Goal: Communication & Community: Answer question/provide support

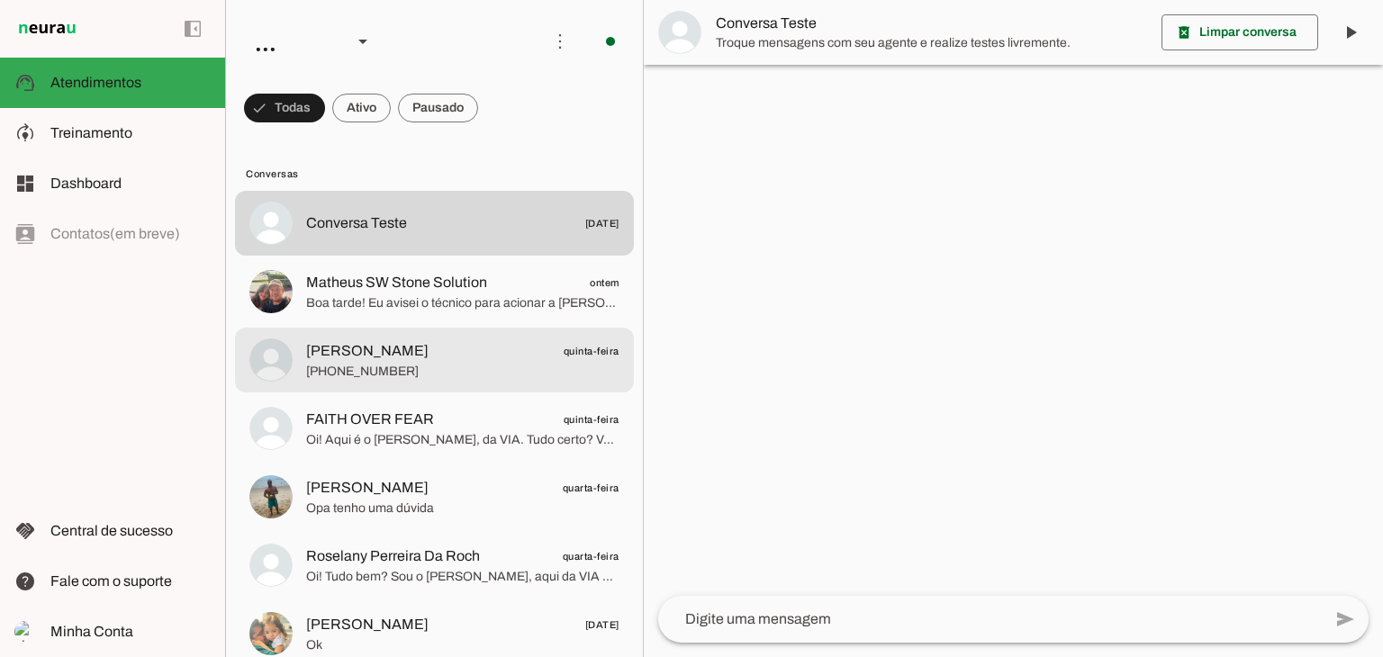
click at [344, 369] on span "[PHONE_NUMBER]" at bounding box center [462, 372] width 313 height 18
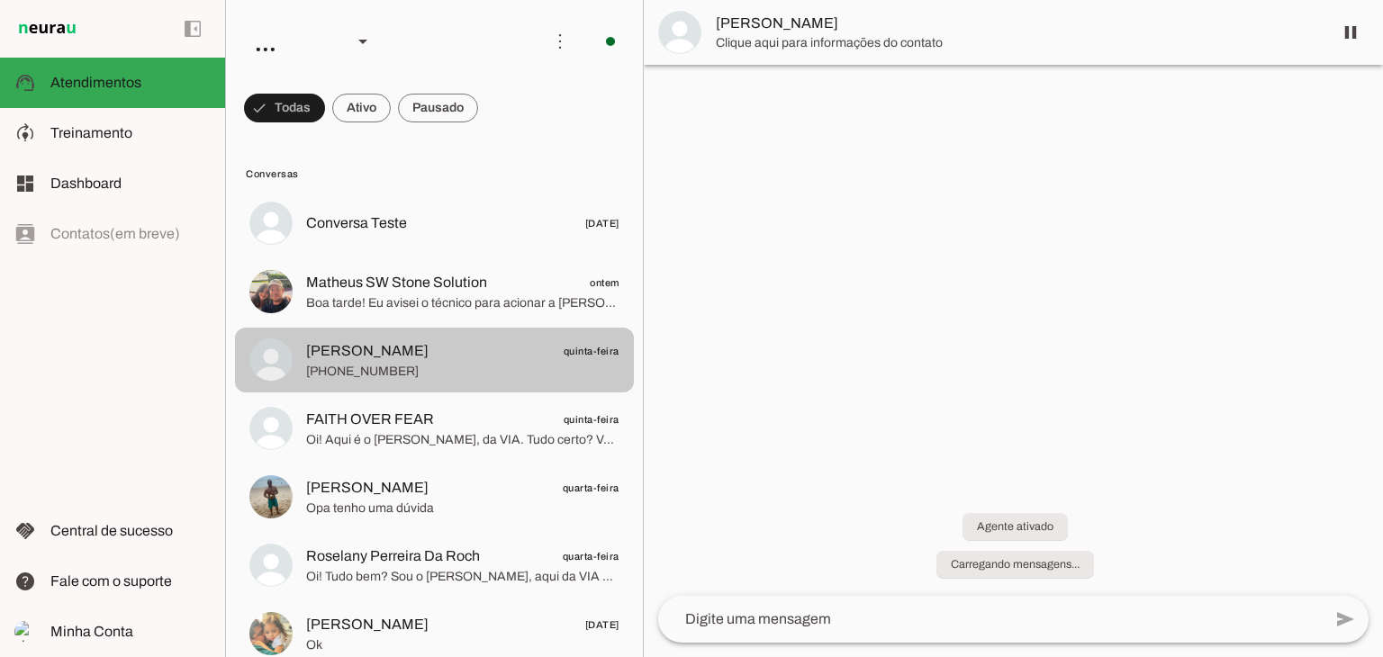
scroll to position [439, 0]
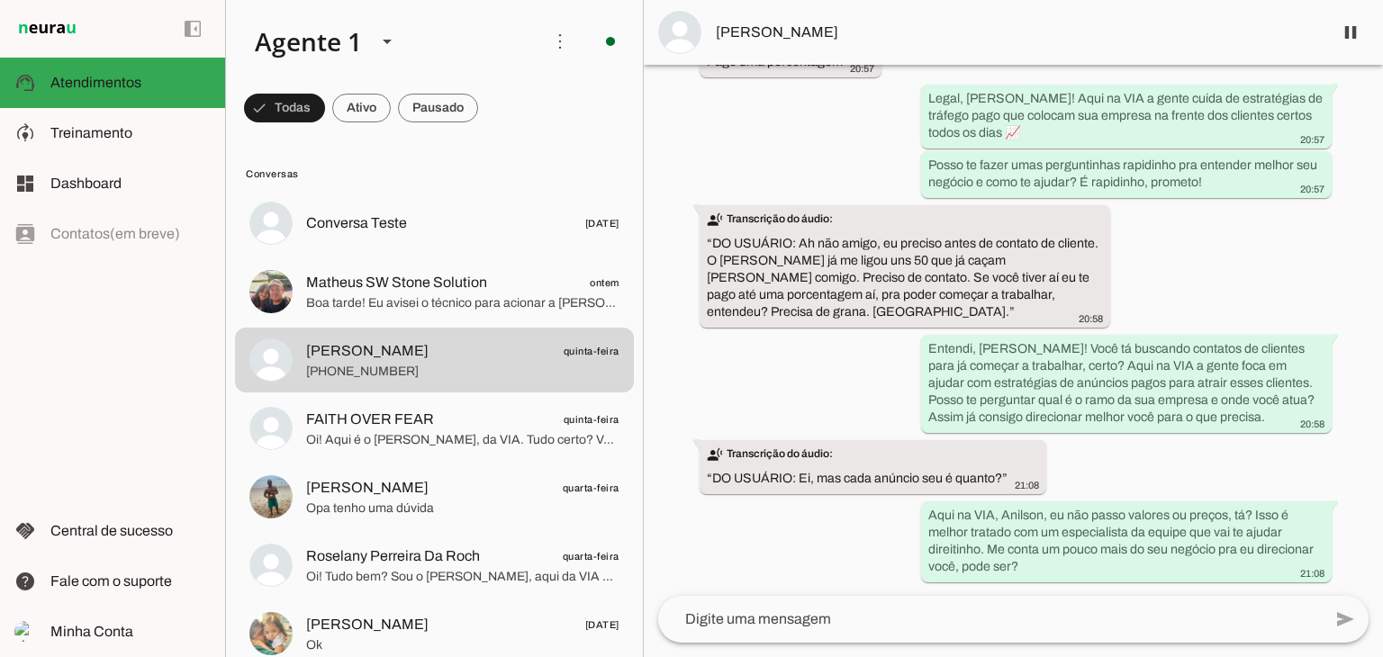
click at [1136, 449] on div "Agente ativado há 5 dias Olá! Tenho interesse e queria mais informações, por fa…" at bounding box center [1013, 330] width 739 height 531
click at [1068, 484] on div "Agente ativado há 5 dias Olá! Tenho interesse e queria mais informações, por fa…" at bounding box center [1013, 330] width 739 height 531
click at [1082, 486] on div "Agente ativado há 5 dias Olá! Tenho interesse e queria mais informações, por fa…" at bounding box center [1013, 330] width 739 height 531
click at [821, 615] on textarea at bounding box center [990, 620] width 664 height 22
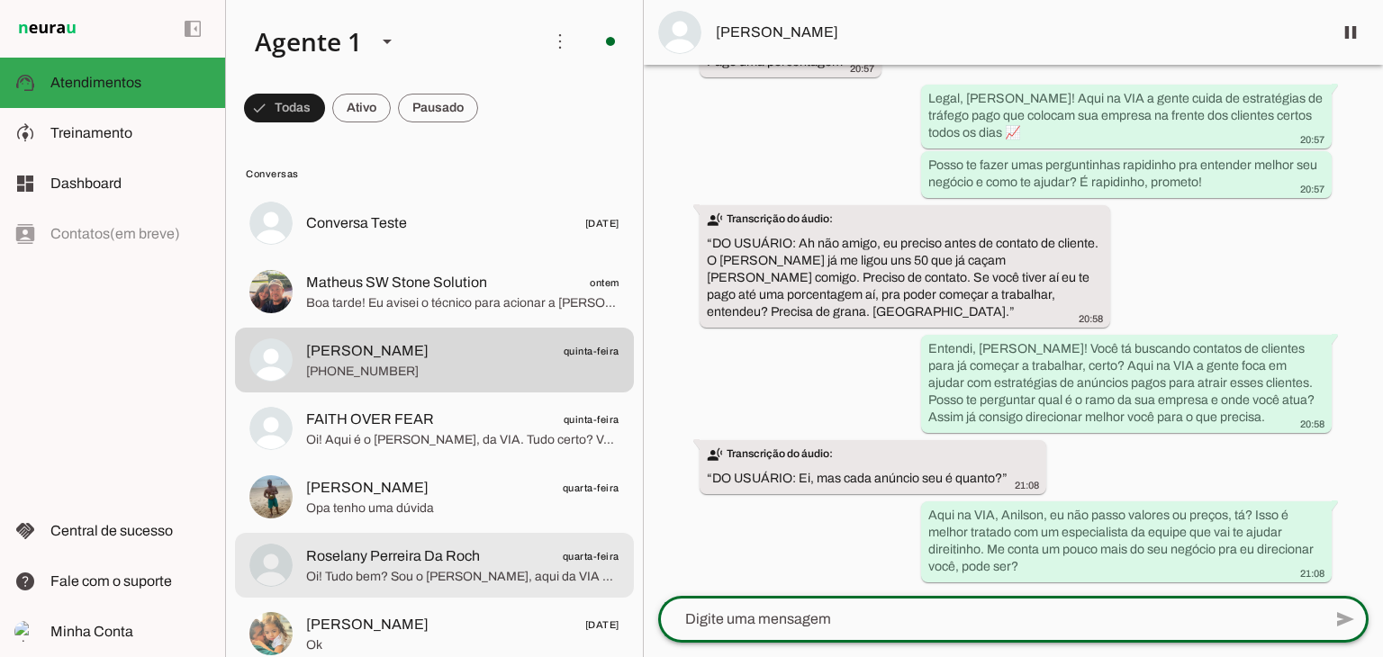
click at [360, 563] on span "Roselany Perreira Da Roch" at bounding box center [393, 557] width 174 height 22
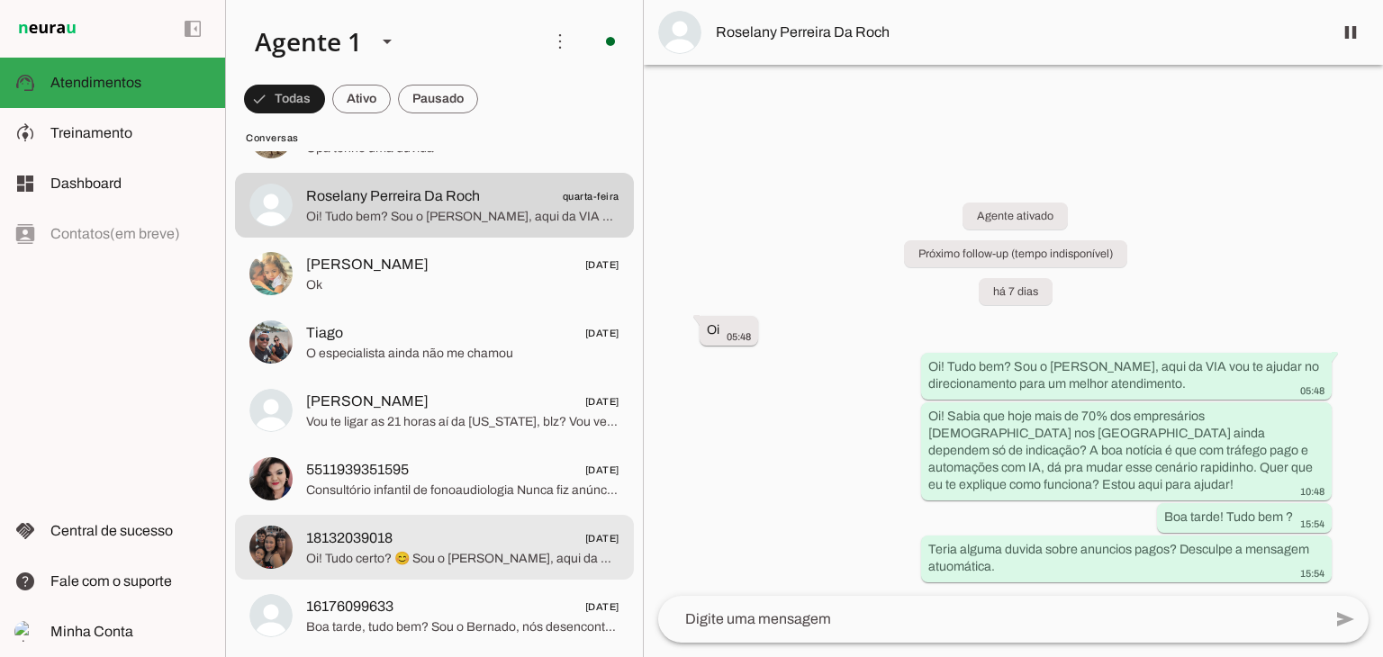
scroll to position [540, 0]
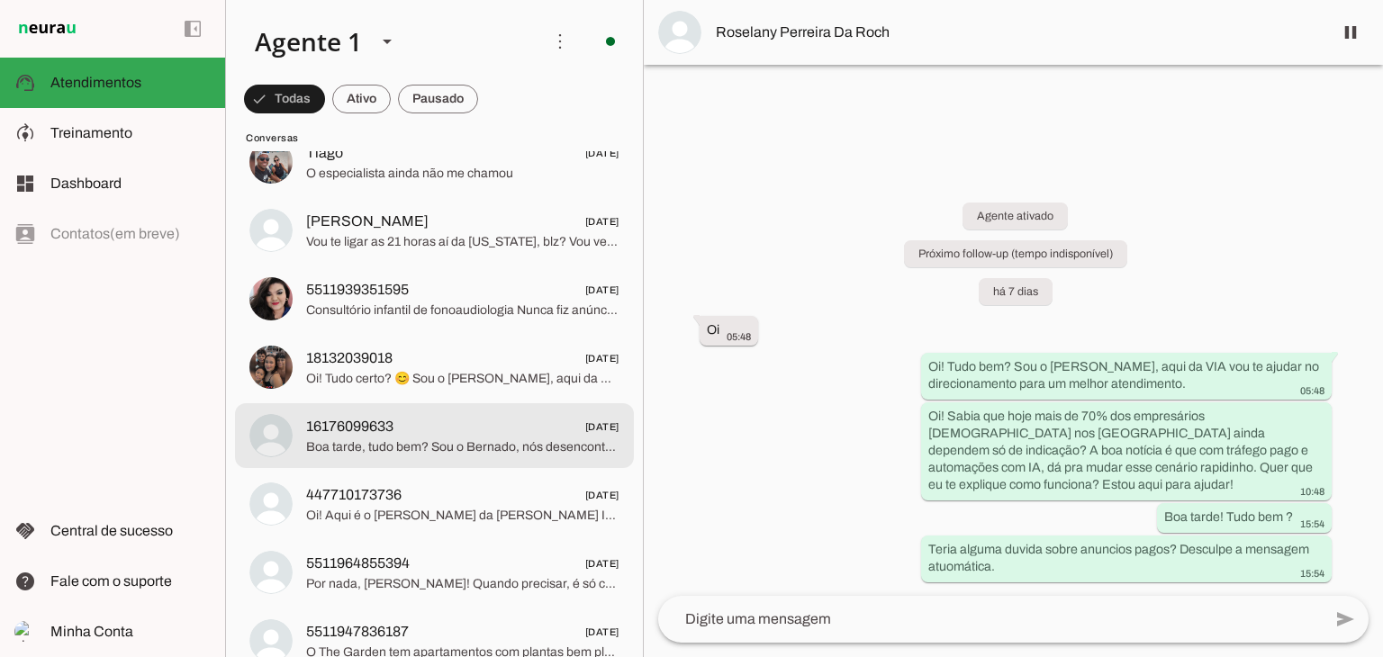
click at [387, 435] on span "16176099633" at bounding box center [349, 427] width 87 height 22
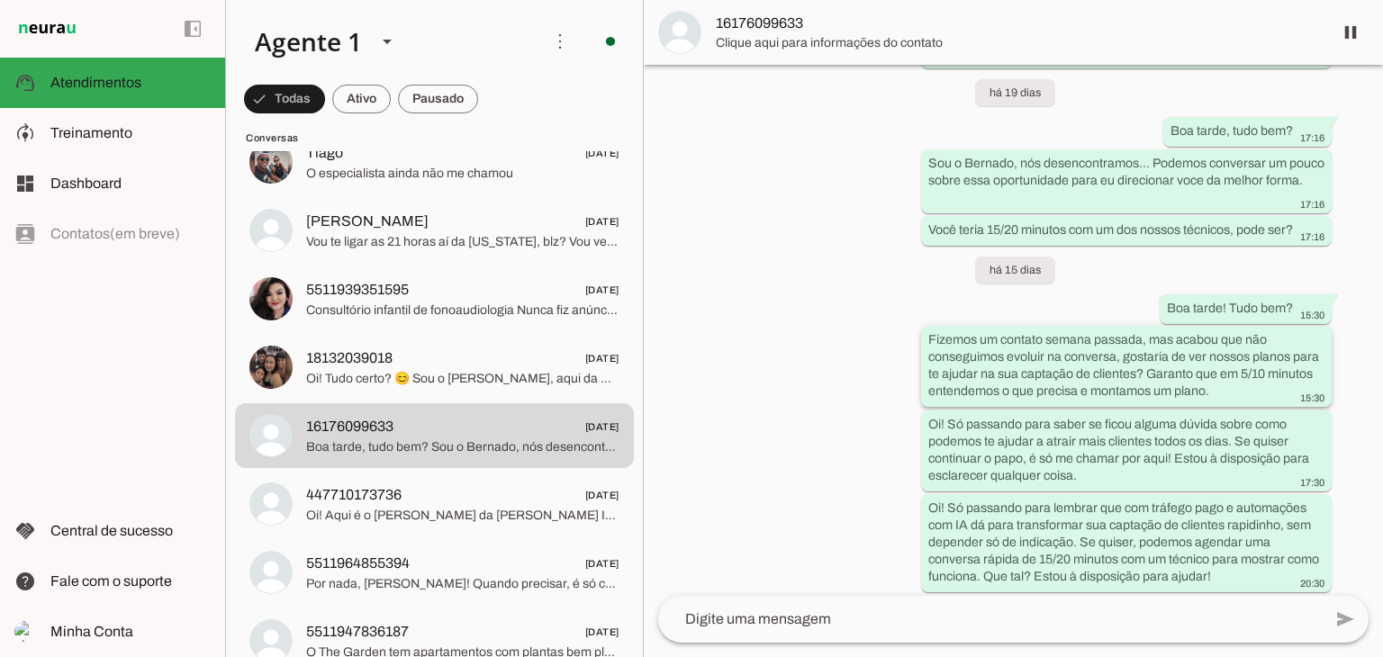
scroll to position [551, 0]
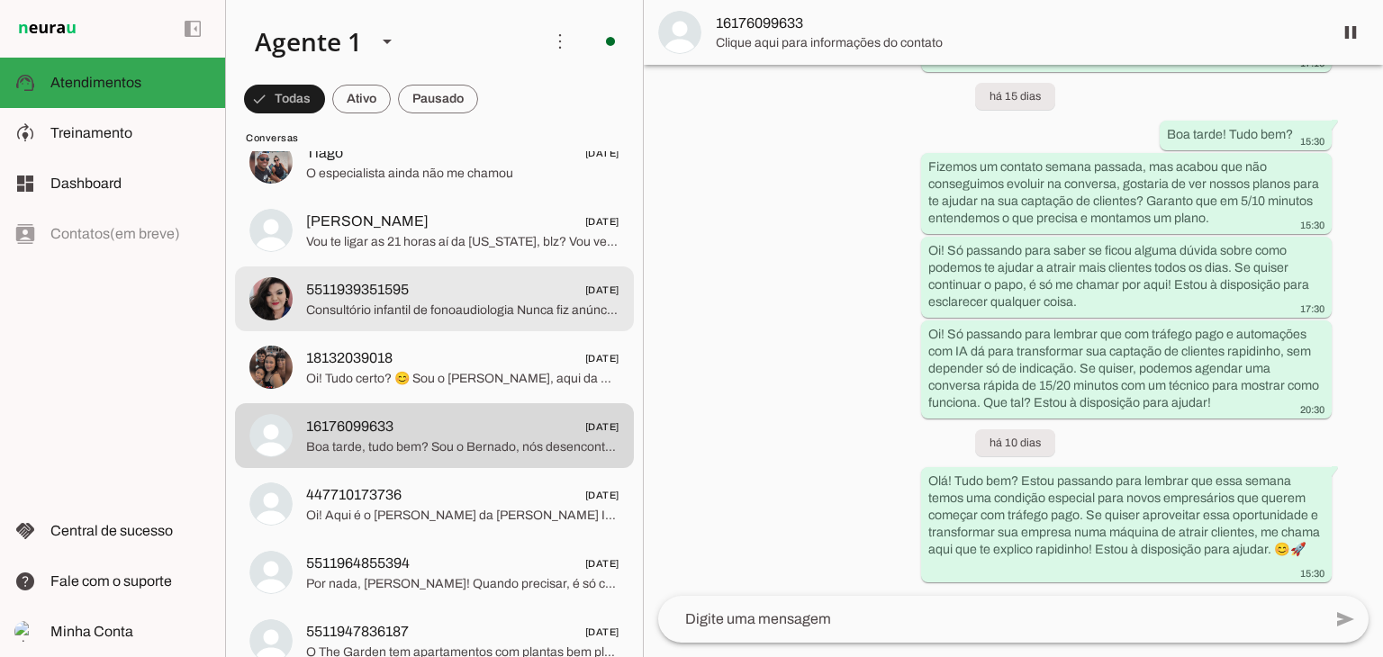
drag, startPoint x: 254, startPoint y: 326, endPoint x: 320, endPoint y: 330, distance: 65.8
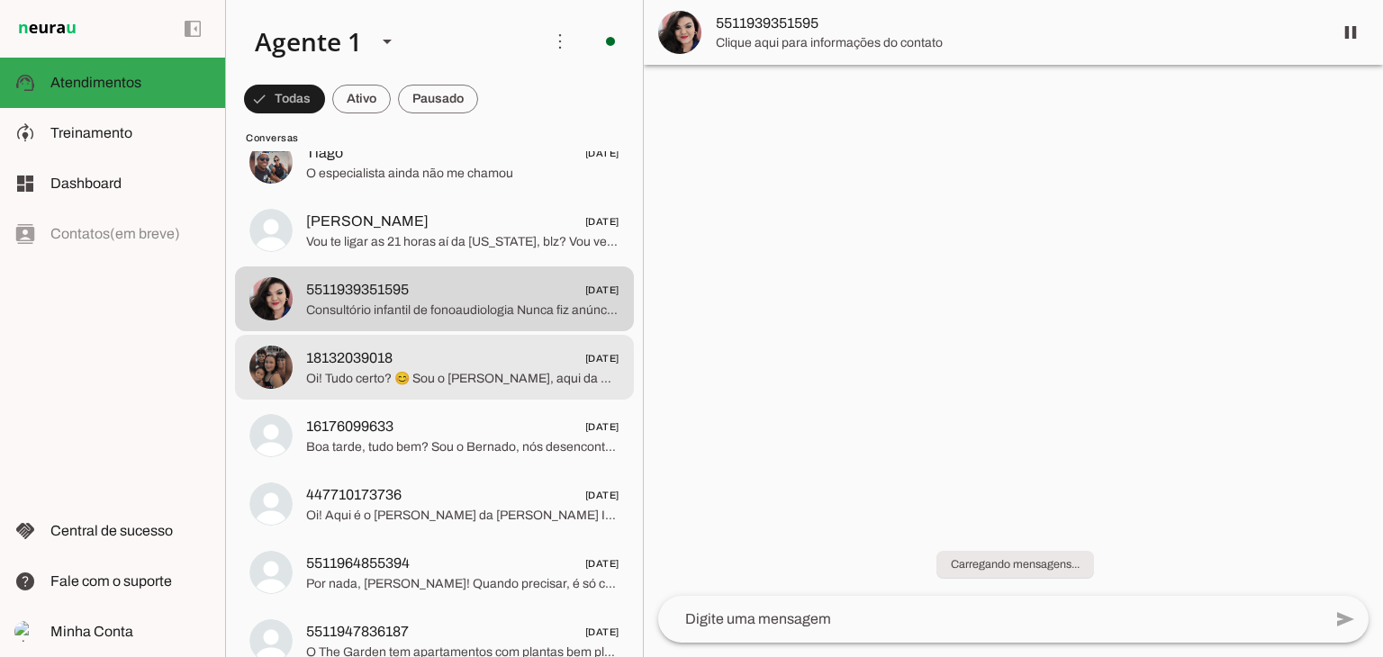
click at [324, 358] on span "18132039018" at bounding box center [349, 359] width 86 height 22
